Goal: Information Seeking & Learning: Find specific fact

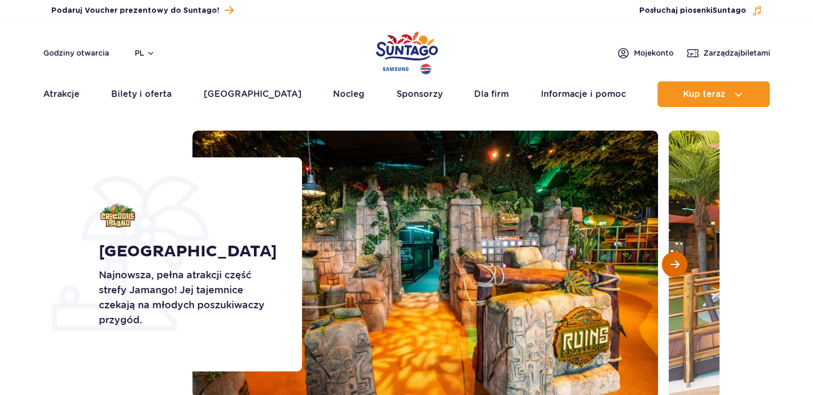
scroll to position [43, 0]
click at [666, 259] on button "Następny slajd" at bounding box center [675, 264] width 26 height 26
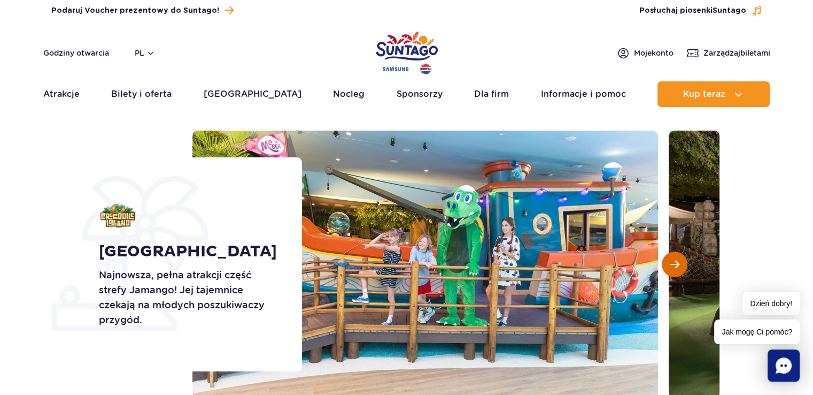
click at [673, 259] on span "Następny slajd" at bounding box center [675, 264] width 9 height 10
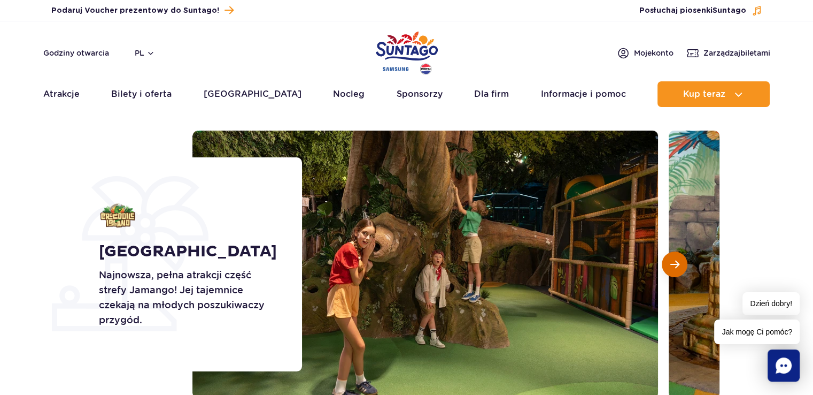
click at [674, 259] on span "Następny slajd" at bounding box center [675, 264] width 9 height 10
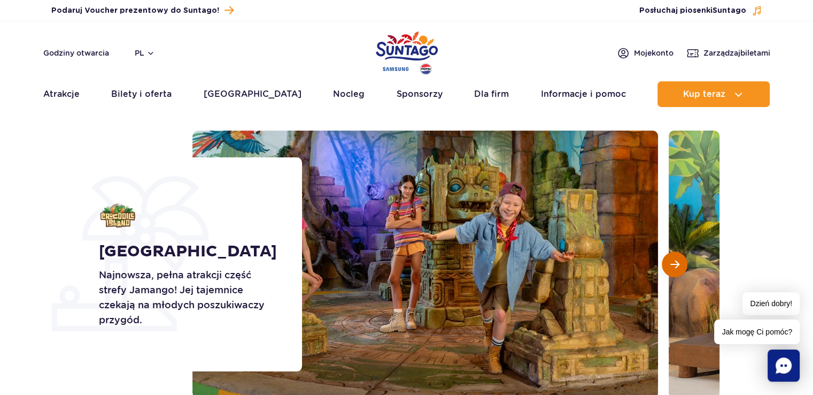
click at [675, 259] on span "Następny slajd" at bounding box center [675, 264] width 9 height 10
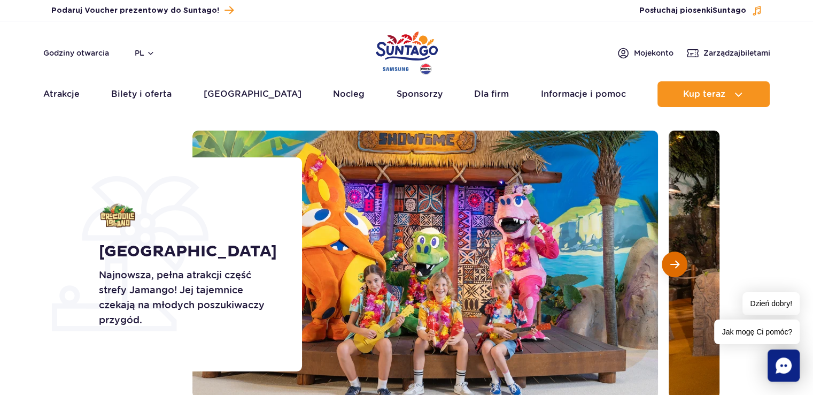
click at [674, 259] on span "Następny slajd" at bounding box center [675, 264] width 9 height 10
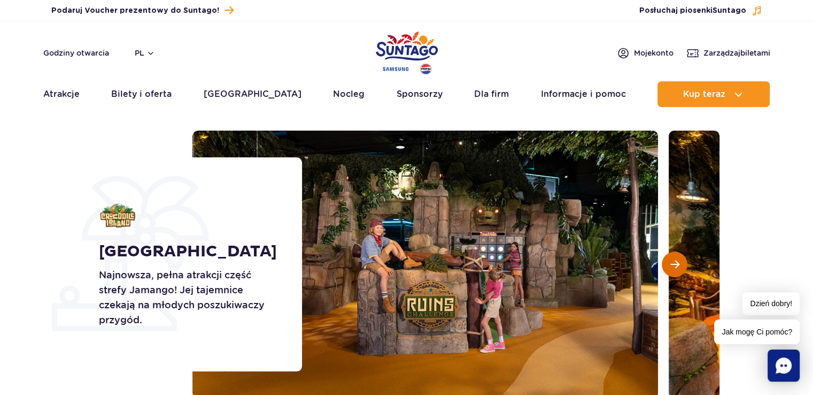
click at [673, 259] on span "Następny slajd" at bounding box center [675, 264] width 9 height 10
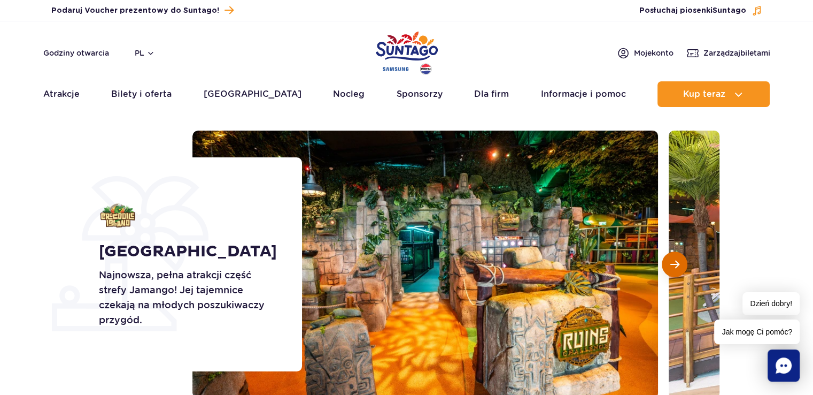
click at [673, 259] on span "Następny slajd" at bounding box center [675, 264] width 9 height 10
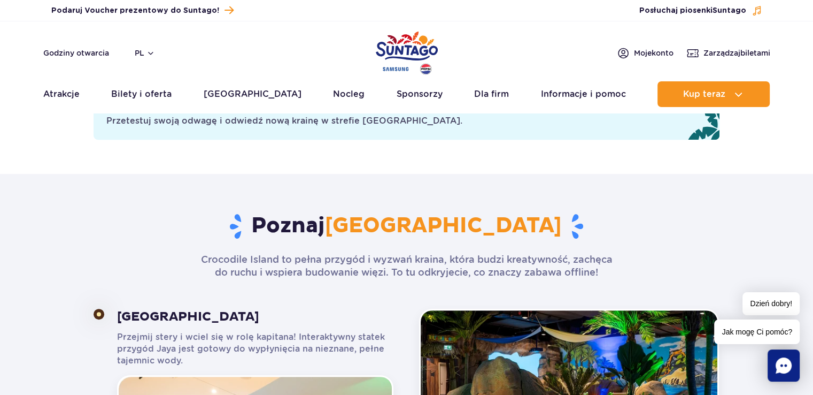
scroll to position [492, 0]
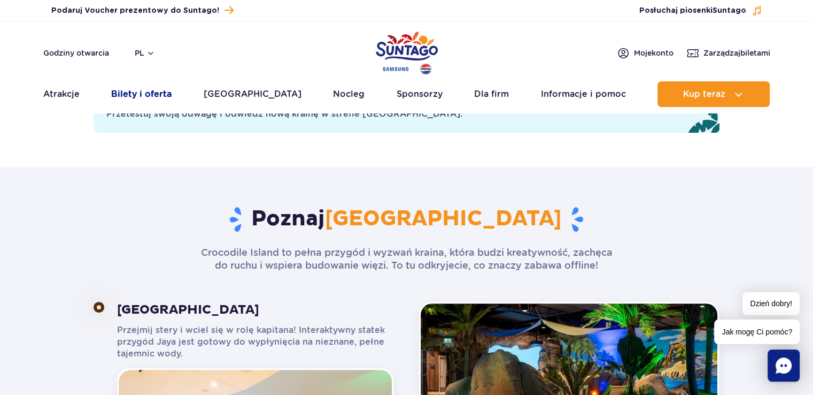
click at [163, 99] on link "Bilety i oferta" at bounding box center [141, 94] width 60 height 26
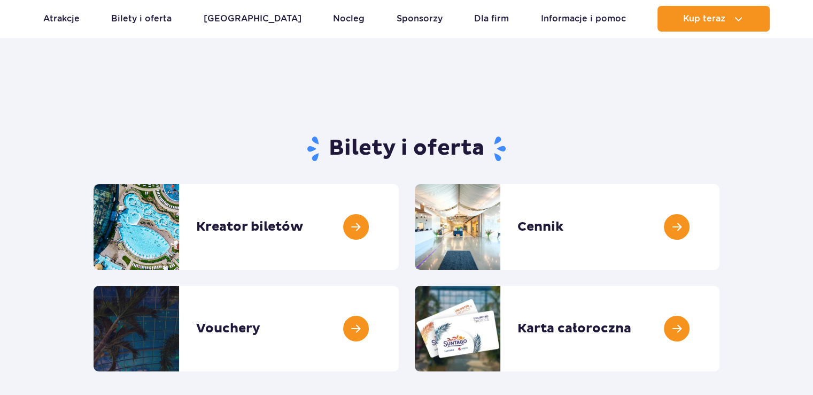
scroll to position [21, 0]
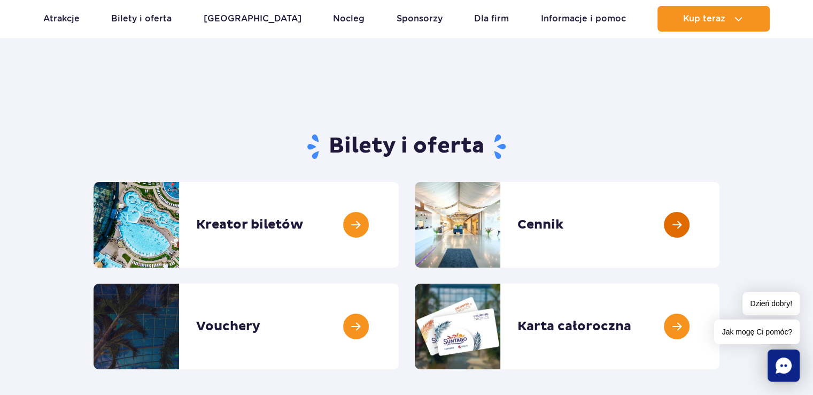
click at [720, 220] on link at bounding box center [720, 225] width 0 height 86
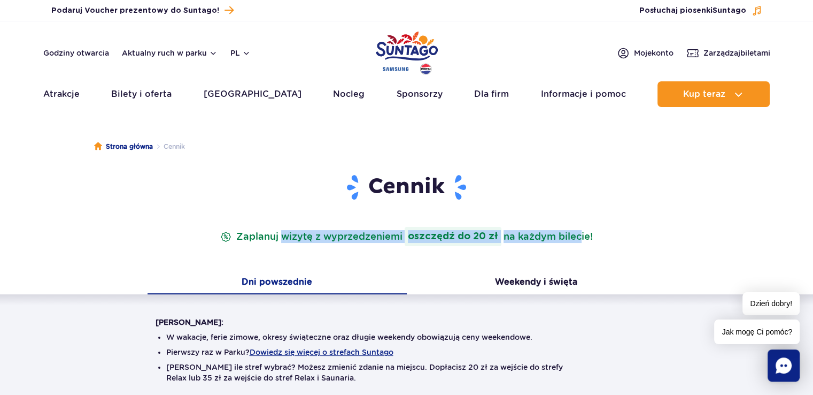
drag, startPoint x: 281, startPoint y: 238, endPoint x: 575, endPoint y: 237, distance: 294.1
click at [575, 237] on p "Zaplanuj wizytę z wyprzedzeniem i oszczędź do 20 zł na każdym bilecie!" at bounding box center [406, 236] width 377 height 19
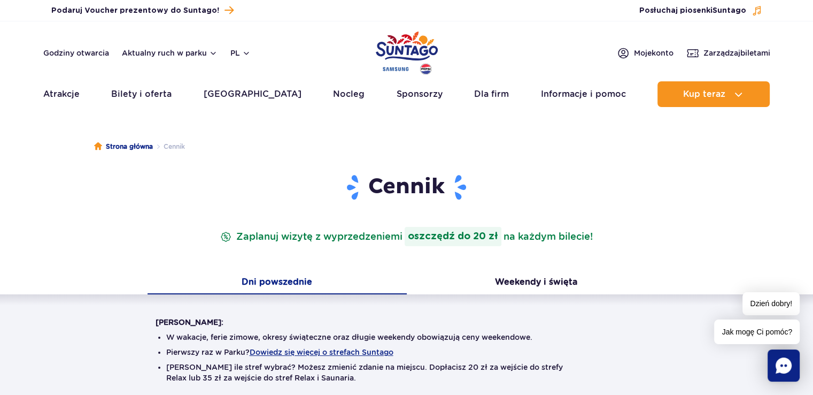
click at [399, 219] on header "Cennik Zaplanuj wizytę z wyprzedzeniem i oszczędź do 20 zł na każdym bilecie!" at bounding box center [407, 209] width 503 height 73
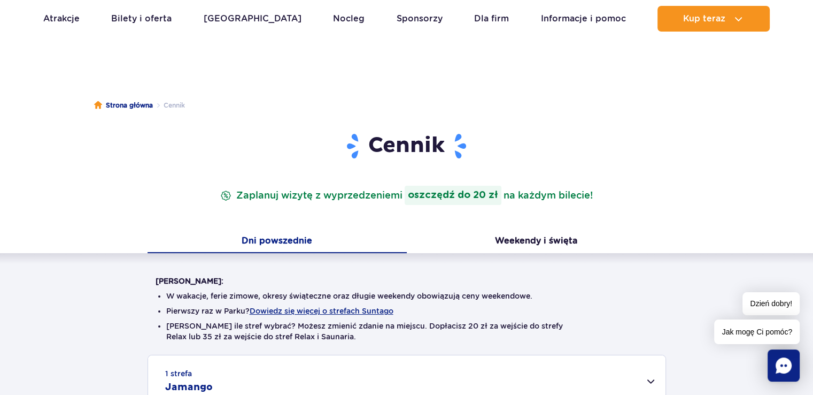
scroll to position [43, 0]
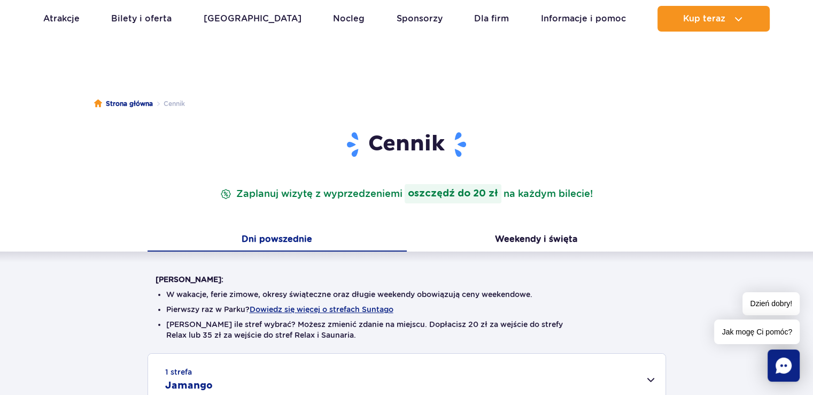
click at [121, 263] on div "Warto wiedzieć: W wakacje, ferie zimowe, okresy świąteczne oraz długie weekendy…" at bounding box center [406, 385] width 813 height 268
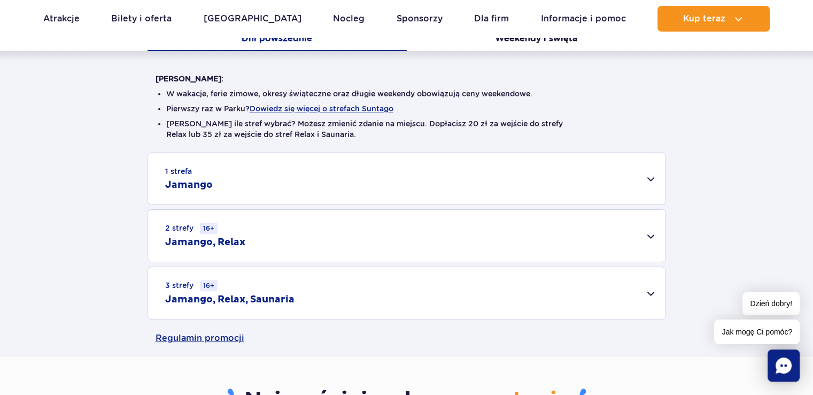
scroll to position [246, 0]
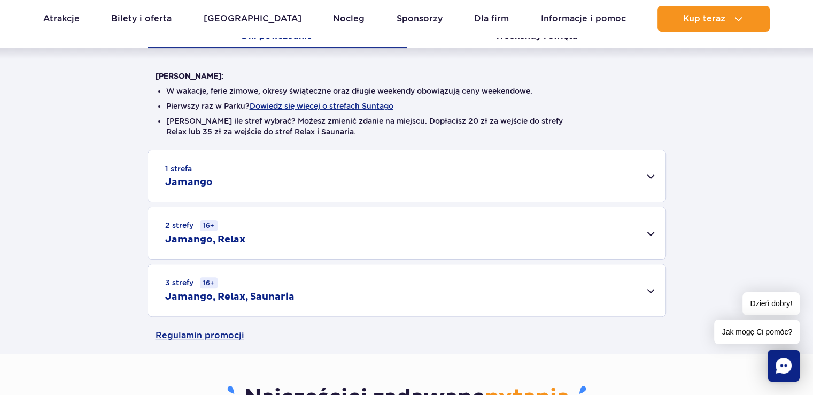
click at [422, 178] on div "1 strefa Jamango" at bounding box center [407, 175] width 518 height 51
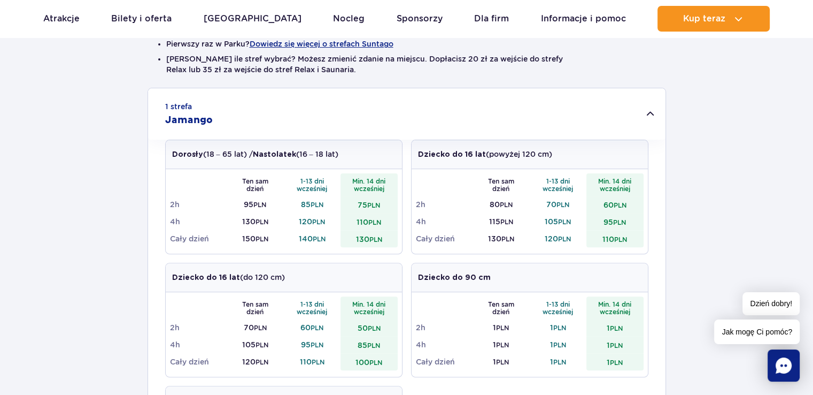
scroll to position [310, 0]
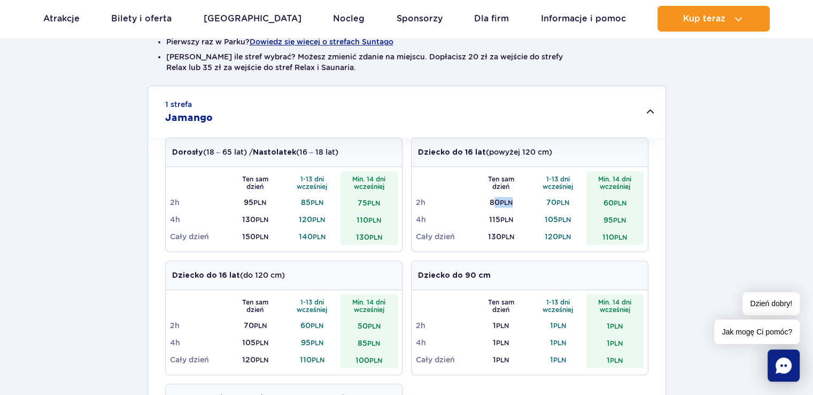
drag, startPoint x: 492, startPoint y: 202, endPoint x: 524, endPoint y: 202, distance: 32.1
click at [524, 202] on td "80 PLN" at bounding box center [501, 202] width 57 height 17
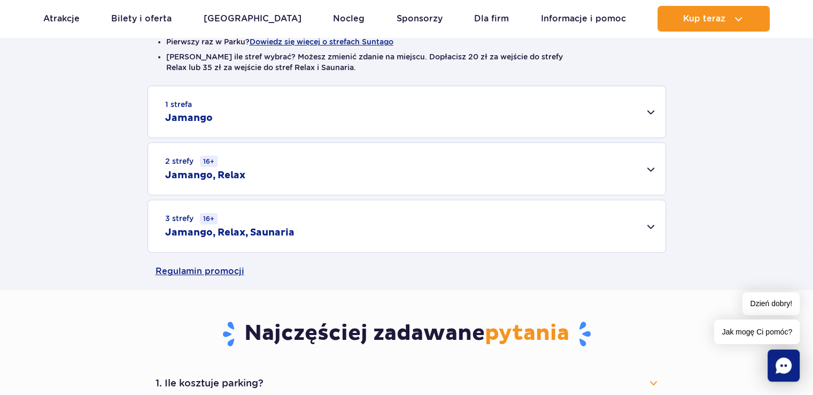
click at [593, 121] on div "1 strefa Jamango" at bounding box center [407, 111] width 518 height 51
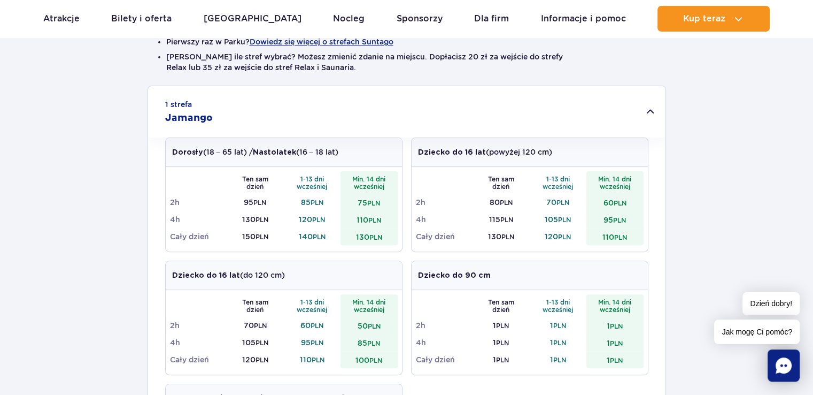
drag, startPoint x: 489, startPoint y: 202, endPoint x: 501, endPoint y: 202, distance: 11.8
click at [501, 202] on td "80 PLN" at bounding box center [501, 202] width 57 height 17
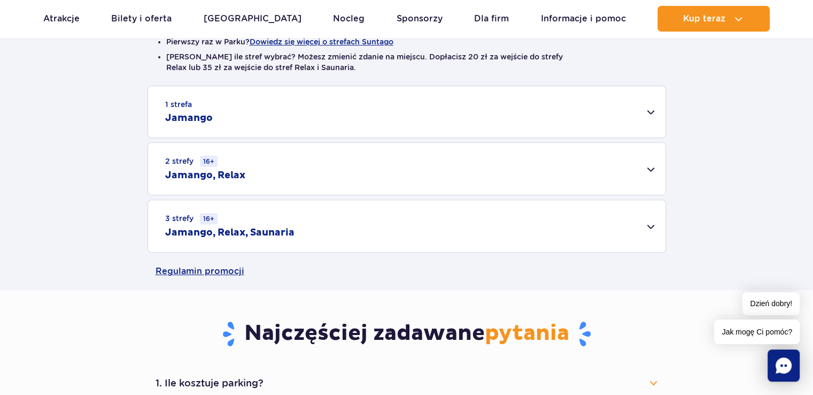
click at [641, 113] on div "1 strefa Jamango" at bounding box center [407, 111] width 518 height 51
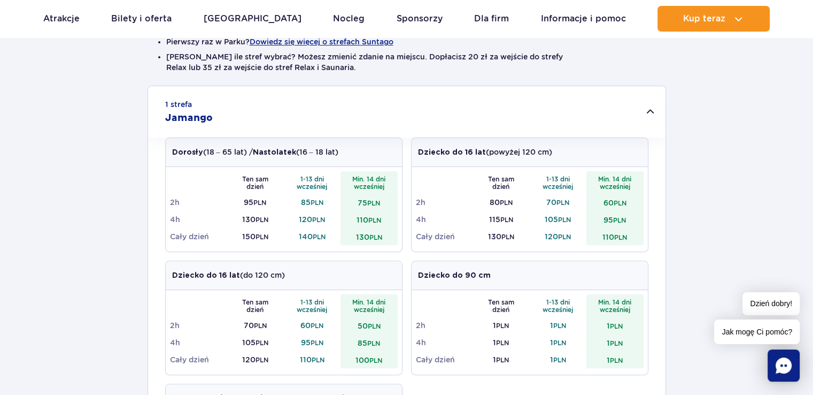
click at [375, 112] on div "1 strefa Jamango" at bounding box center [407, 111] width 518 height 51
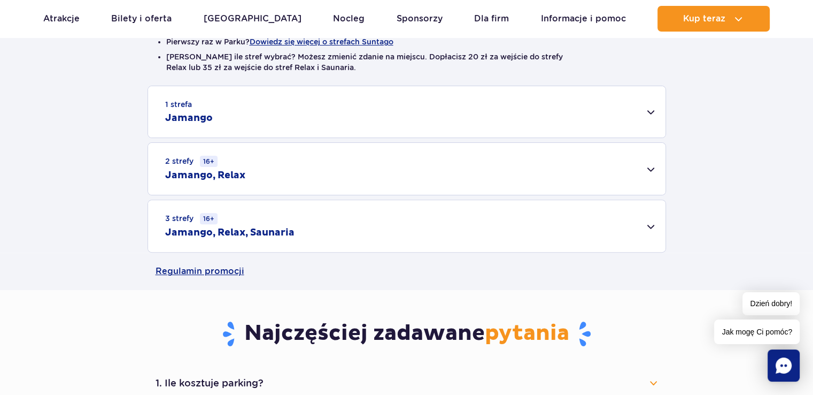
click at [364, 118] on div "1 strefa Jamango" at bounding box center [407, 111] width 518 height 51
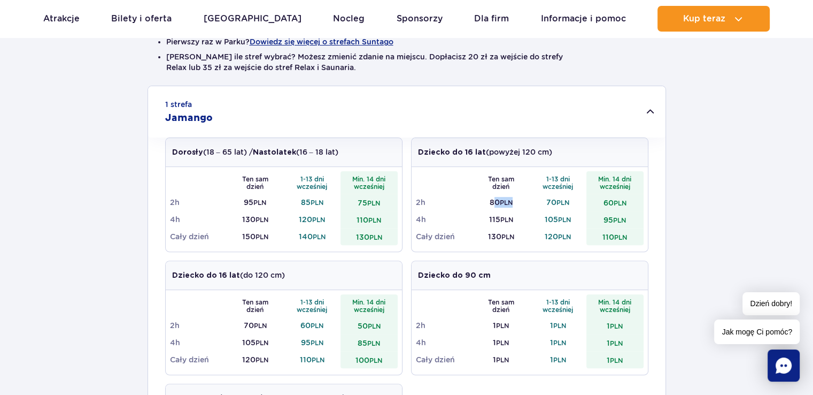
drag, startPoint x: 494, startPoint y: 205, endPoint x: 522, endPoint y: 203, distance: 28.4
click at [522, 203] on td "80 PLN" at bounding box center [501, 202] width 57 height 17
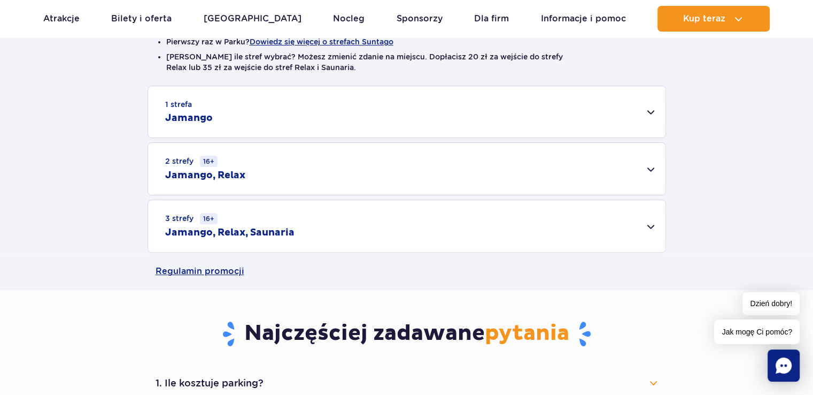
click at [663, 110] on div "1 strefa Jamango" at bounding box center [407, 111] width 518 height 51
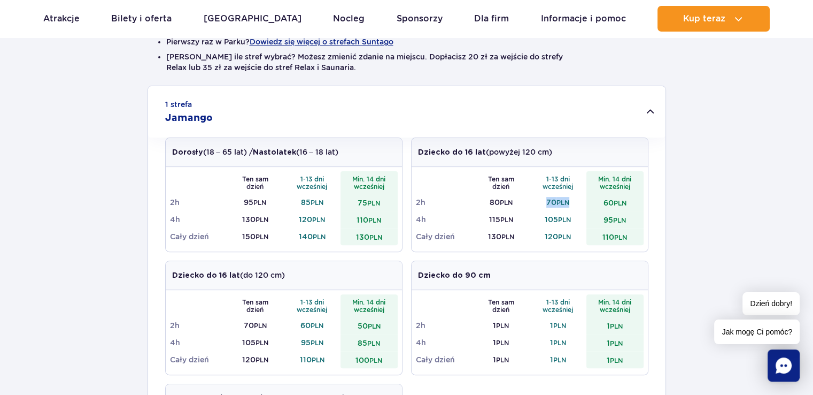
drag, startPoint x: 544, startPoint y: 201, endPoint x: 577, endPoint y: 204, distance: 32.7
click at [577, 204] on td "70 PLN" at bounding box center [558, 202] width 57 height 17
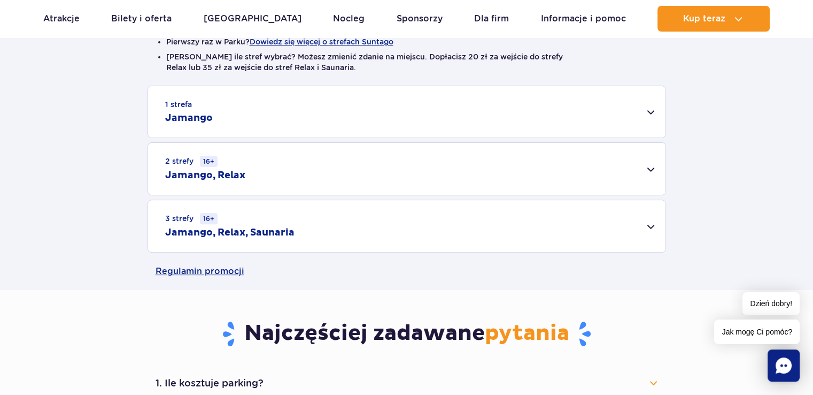
click at [650, 122] on div "1 strefa Jamango" at bounding box center [407, 111] width 518 height 51
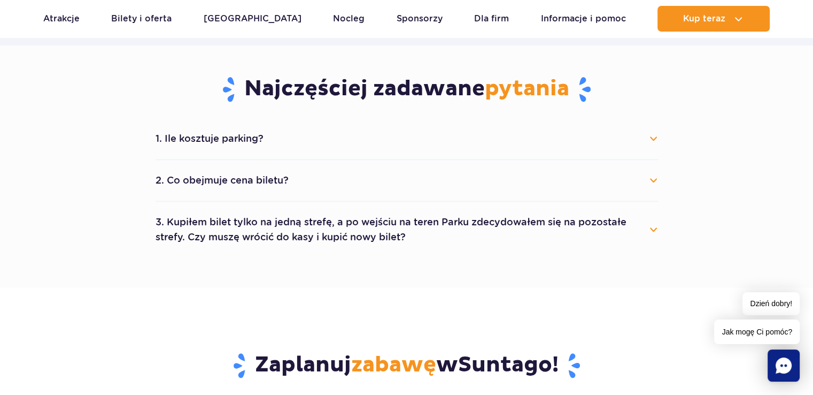
scroll to position [890, 0]
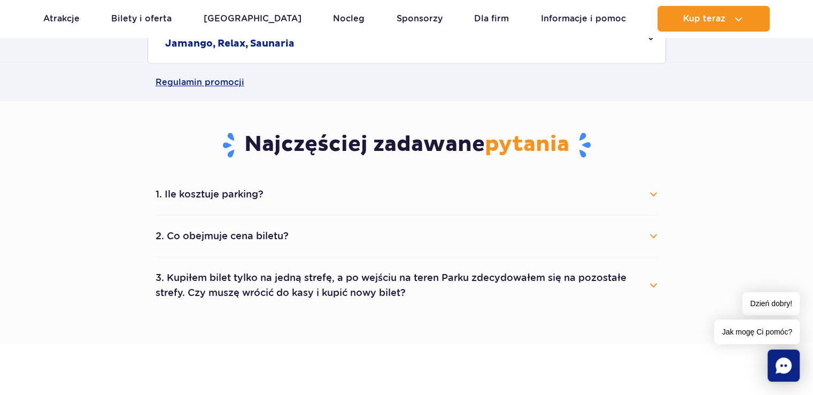
click at [653, 199] on button "1. Ile kosztuje parking?" at bounding box center [407, 194] width 503 height 24
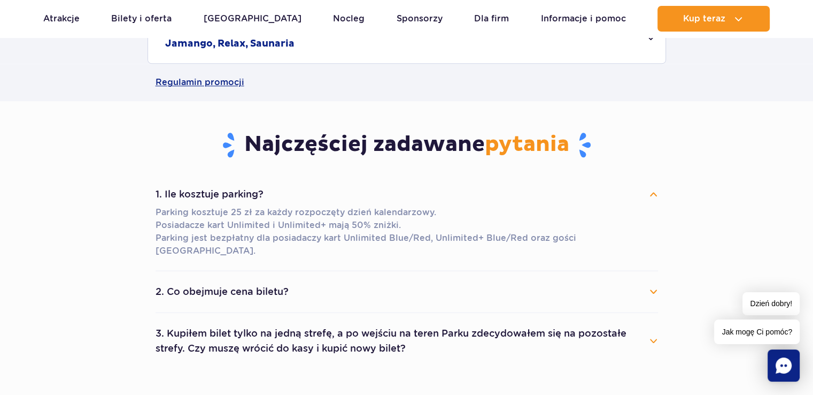
click at [653, 199] on button "1. Ile kosztuje parking?" at bounding box center [407, 194] width 503 height 24
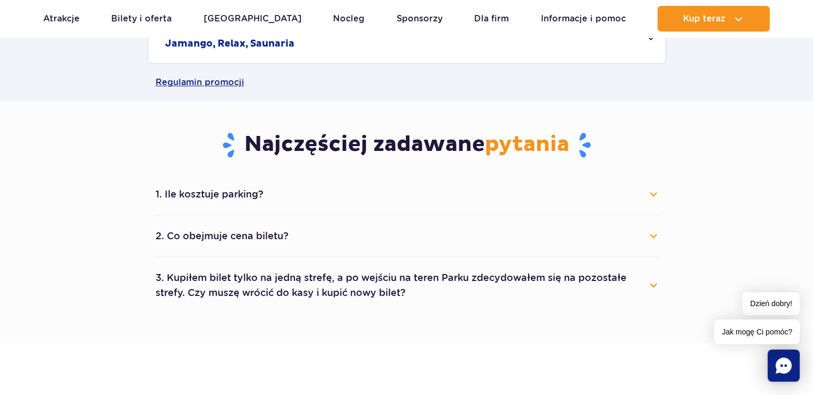
click at [658, 235] on div "1. Ile kosztuje parking? Parking kosztuje 25 zł za każdy rozpoczęty dzień kalen…" at bounding box center [407, 243] width 519 height 139
click at [653, 237] on button "2. Co obejmuje cena biletu?" at bounding box center [407, 236] width 503 height 24
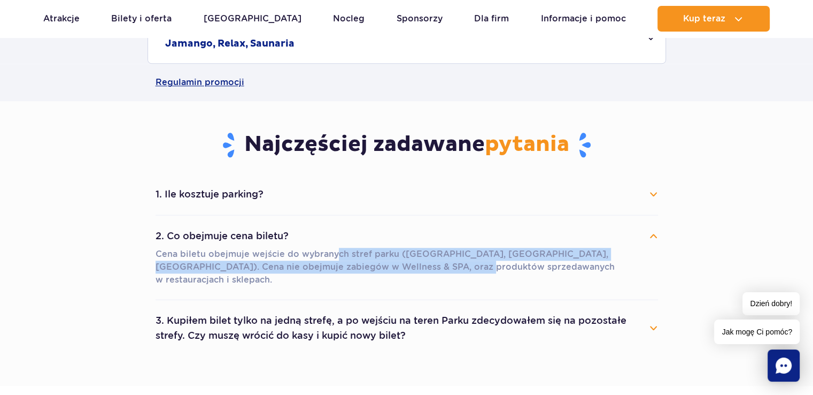
drag, startPoint x: 334, startPoint y: 251, endPoint x: 405, endPoint y: 267, distance: 72.9
click at [405, 267] on p "Cena biletu obejmuje wejście do wybranych stref parku (Jamango, Relax, Saunaria…" at bounding box center [407, 267] width 503 height 39
drag, startPoint x: 188, startPoint y: 324, endPoint x: 607, endPoint y: 343, distance: 420.2
click at [607, 343] on section "Najczęściej zadawane pytania 1. Ile kosztuje parking? Parking kosztuje 25 zł za…" at bounding box center [406, 243] width 813 height 284
click at [560, 315] on button "3. Kupiłem bilet tylko na jedną strefę, a po wejściu na teren Parku zdecydowałe…" at bounding box center [407, 328] width 503 height 39
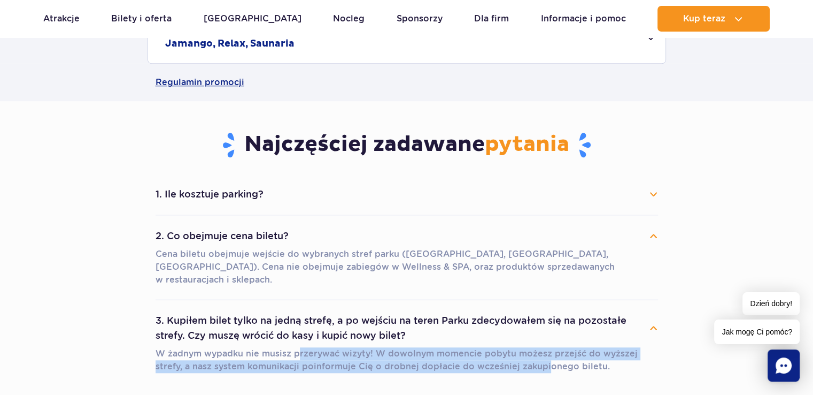
drag, startPoint x: 298, startPoint y: 342, endPoint x: 512, endPoint y: 362, distance: 214.8
click at [512, 362] on div "W żadnym wypadku nie musisz przerywać wizyty! W dowolnym momencie pobytu możesz…" at bounding box center [407, 362] width 503 height 30
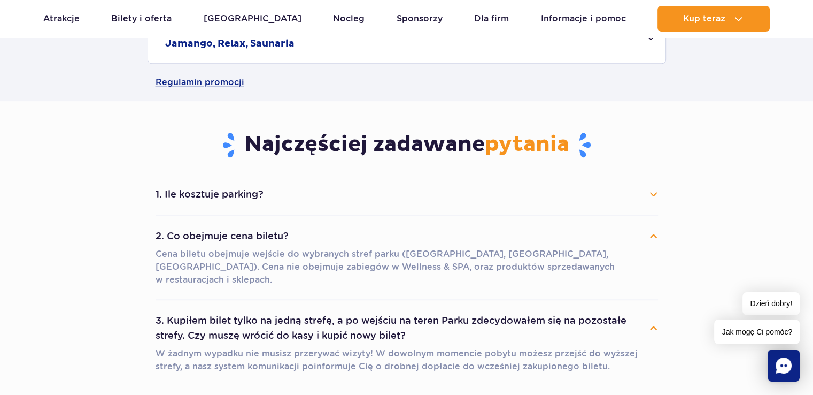
click at [790, 170] on section "Najczęściej zadawane pytania 1. Ile kosztuje parking? Parking kosztuje 25 zł za…" at bounding box center [406, 258] width 813 height 314
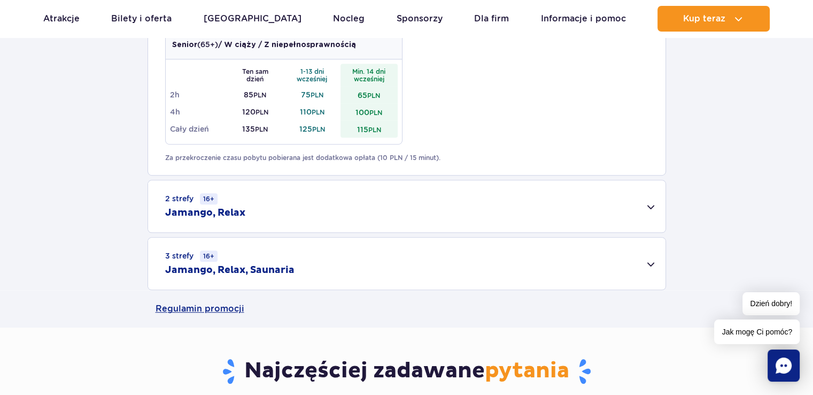
scroll to position [415, 0]
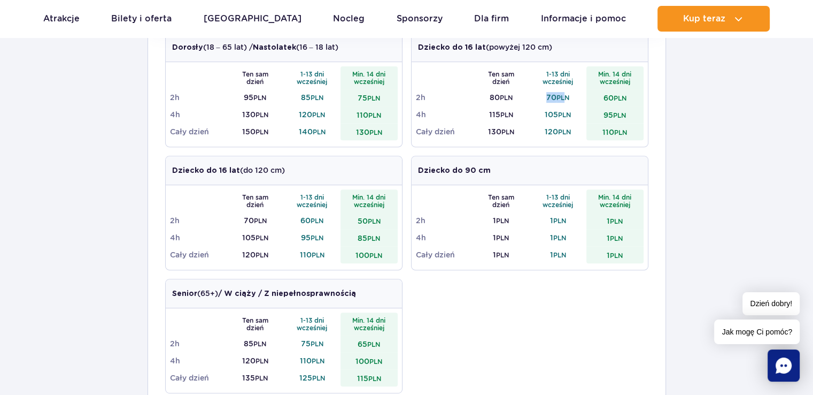
drag, startPoint x: 544, startPoint y: 93, endPoint x: 564, endPoint y: 97, distance: 20.1
click at [564, 97] on td "70 PLN" at bounding box center [558, 97] width 57 height 17
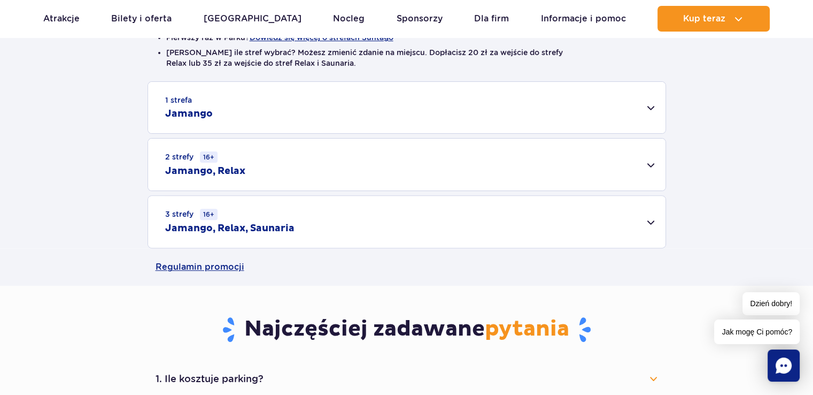
scroll to position [264, 0]
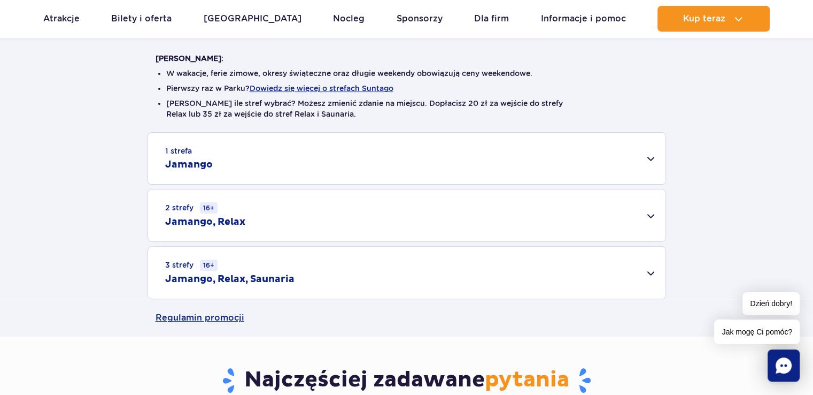
click at [642, 144] on div "1 strefa Jamango" at bounding box center [407, 158] width 518 height 51
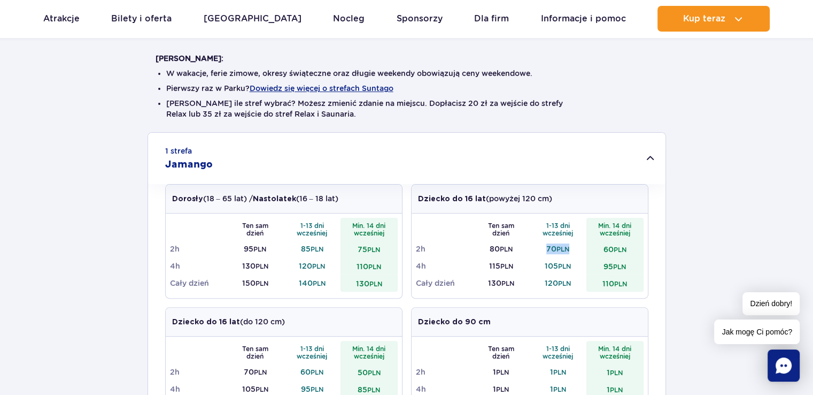
drag, startPoint x: 546, startPoint y: 245, endPoint x: 574, endPoint y: 247, distance: 27.9
click at [574, 247] on td "70 PLN" at bounding box center [558, 248] width 57 height 17
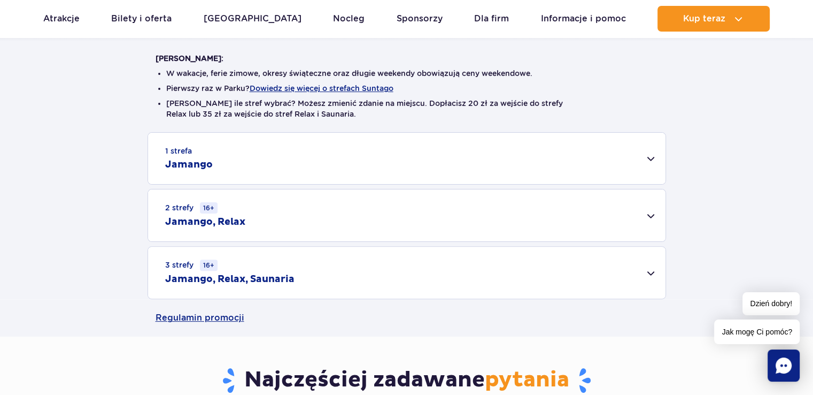
click at [650, 165] on div "1 strefa Jamango" at bounding box center [407, 158] width 518 height 51
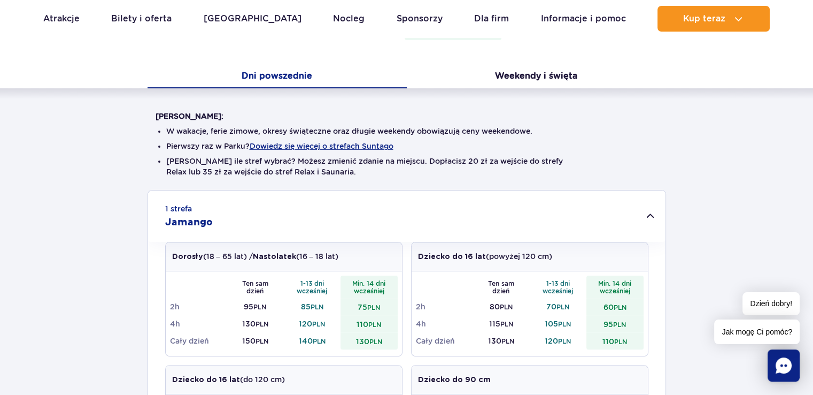
scroll to position [293, 0]
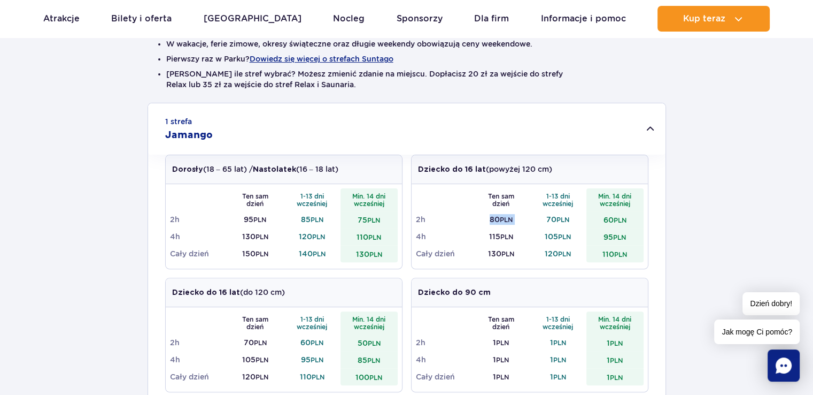
drag, startPoint x: 484, startPoint y: 219, endPoint x: 533, endPoint y: 220, distance: 48.7
click at [533, 220] on tr "2h 80 PLN 70 PLN 60 PLN" at bounding box center [530, 219] width 228 height 17
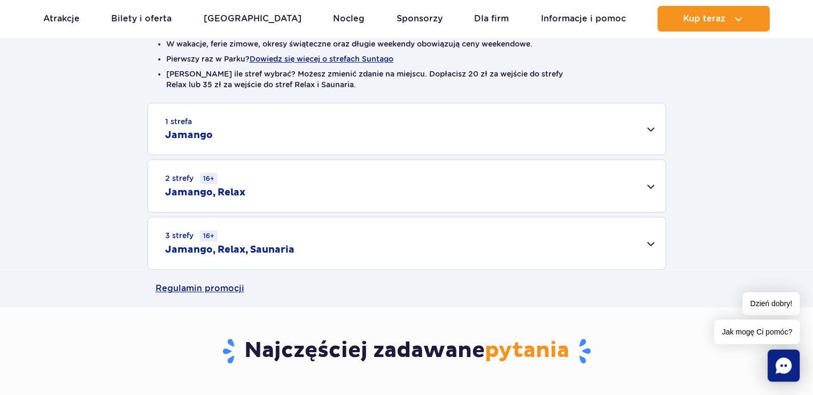
click at [630, 133] on div "1 strefa Jamango" at bounding box center [407, 128] width 518 height 51
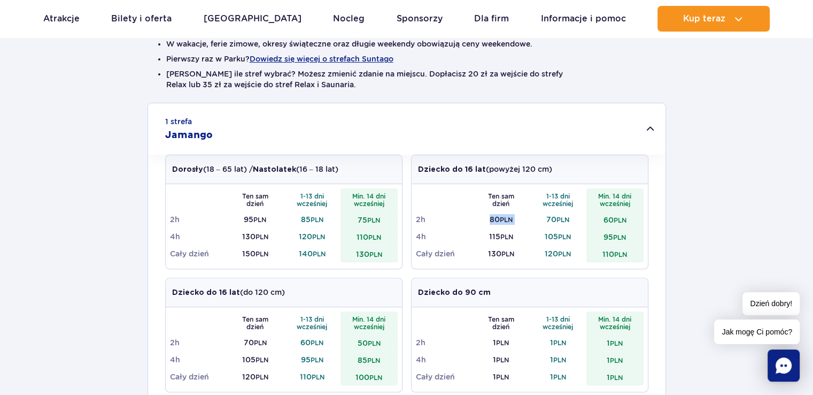
drag, startPoint x: 488, startPoint y: 219, endPoint x: 539, endPoint y: 221, distance: 51.4
click at [539, 221] on tr "2h 80 PLN 70 PLN 60 PLN" at bounding box center [530, 219] width 228 height 17
